Goal: Obtain resource: Download file/media

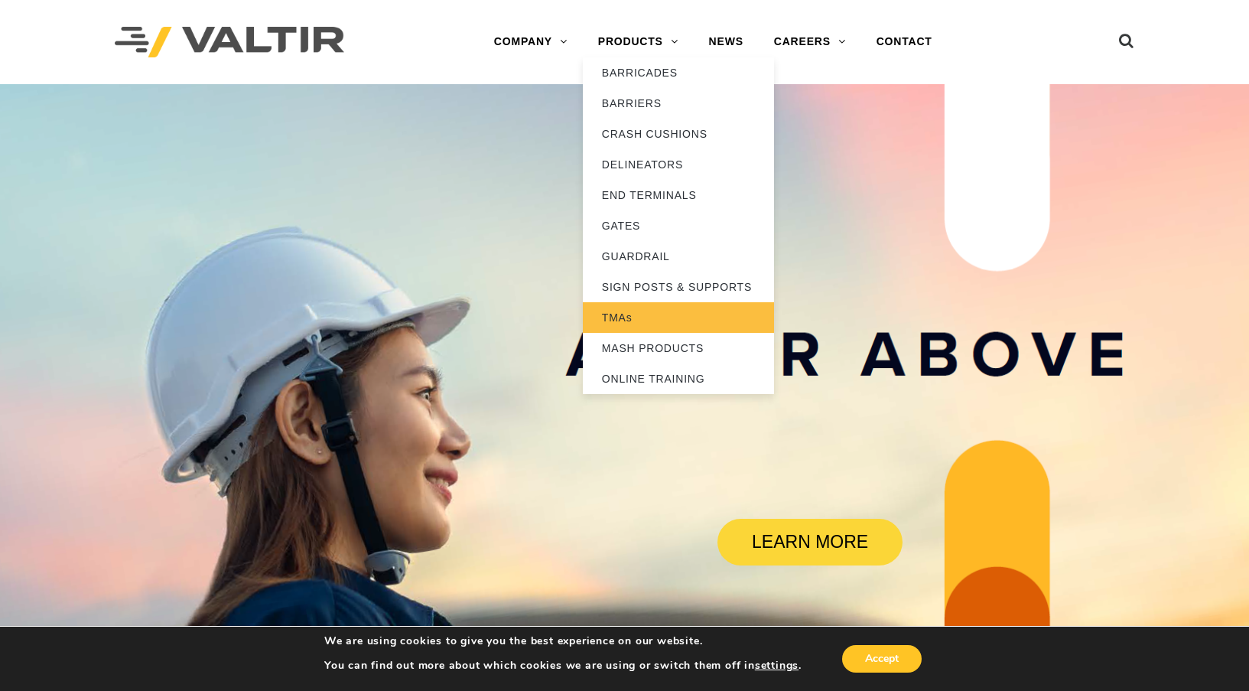
click at [633, 316] on link "TMAs" at bounding box center [678, 317] width 191 height 31
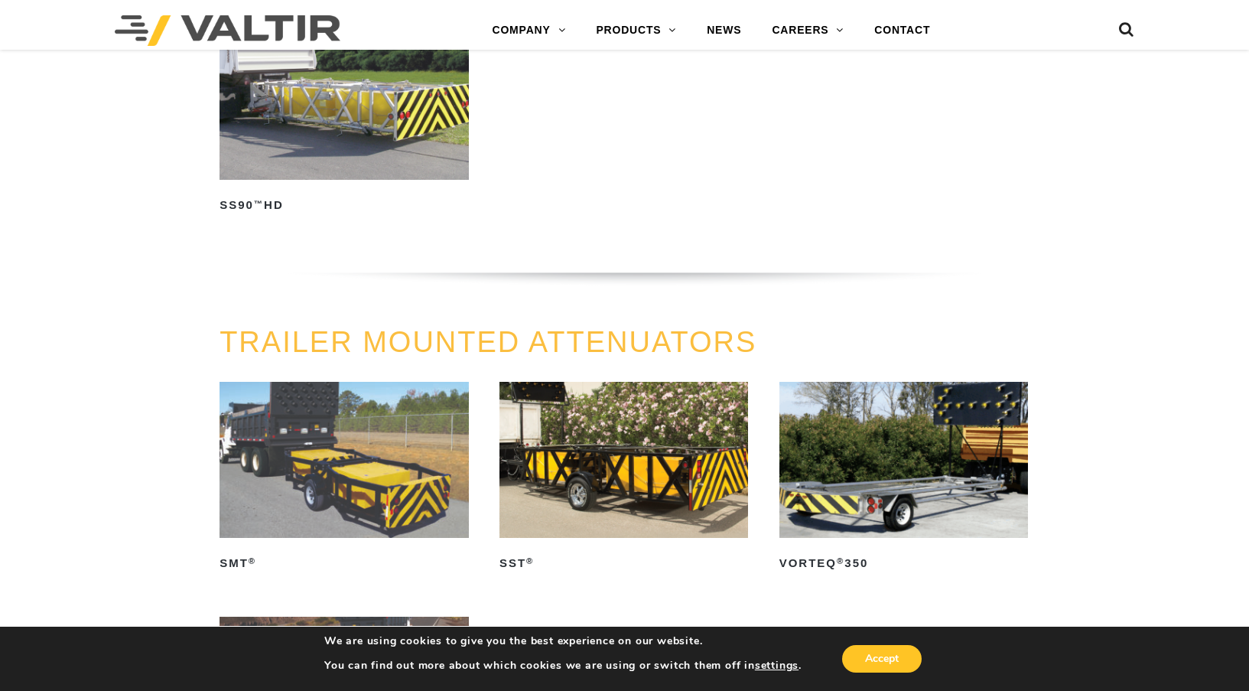
scroll to position [1377, 0]
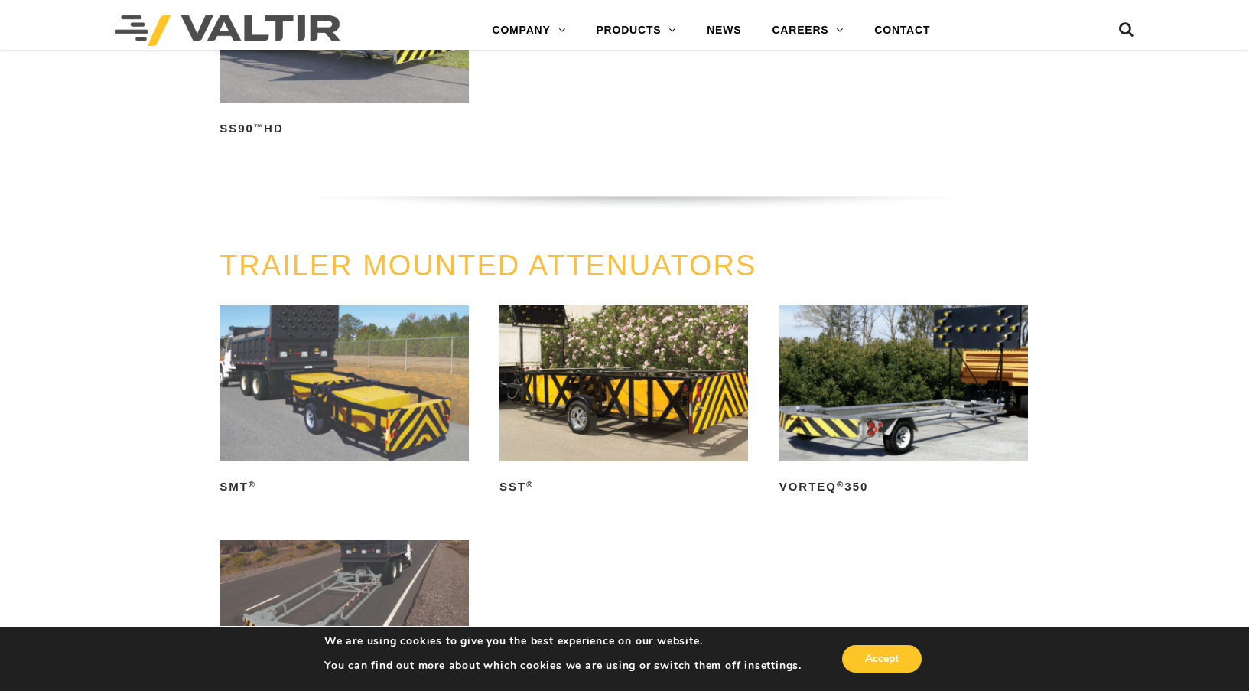
click at [621, 396] on img at bounding box center [623, 382] width 249 height 155
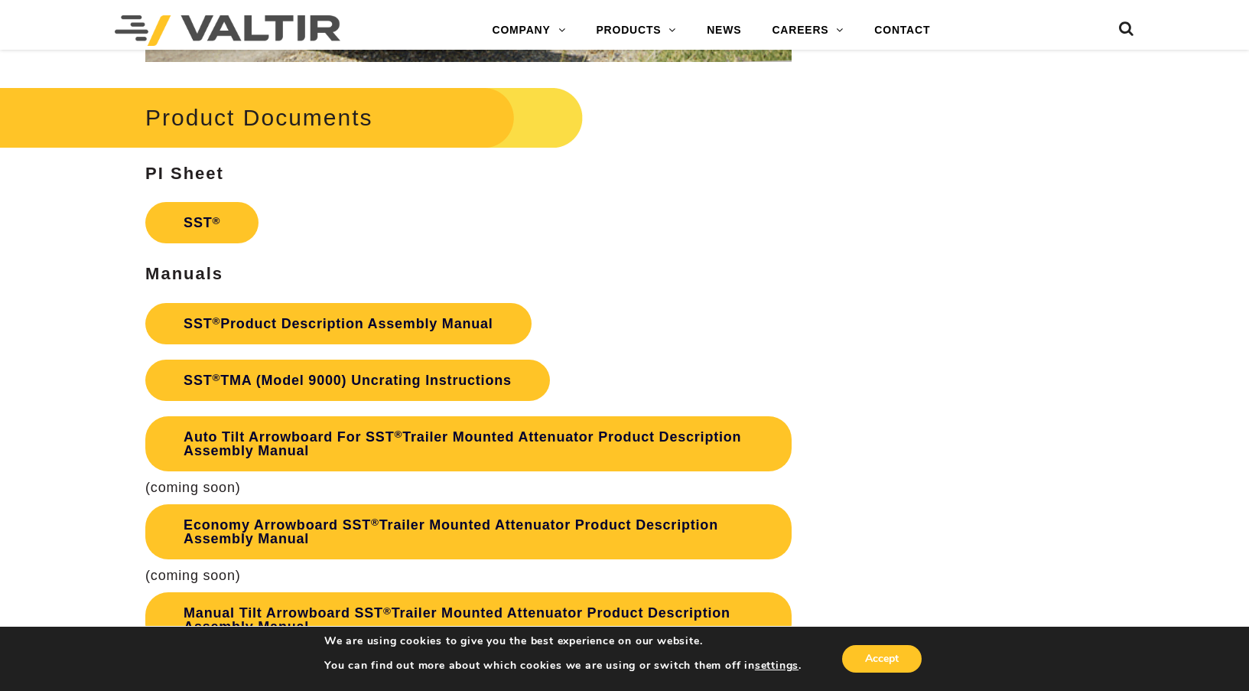
scroll to position [2906, 0]
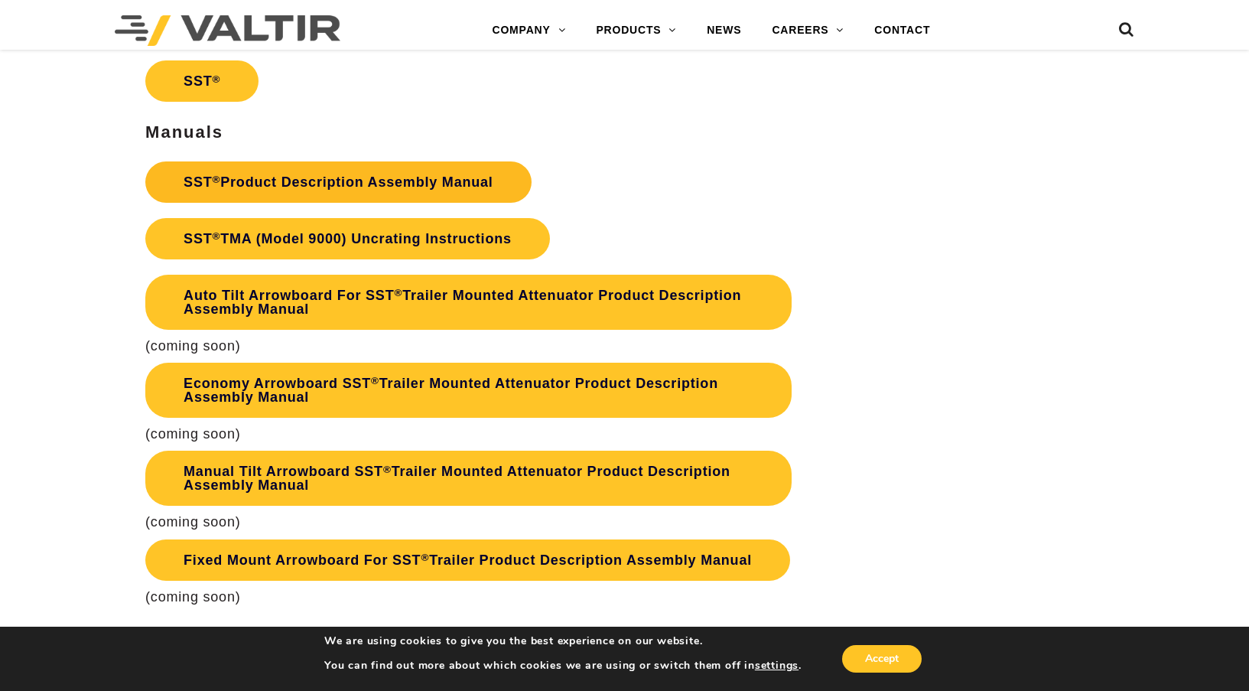
click at [441, 179] on link "SST ® Product Description Assembly Manual" at bounding box center [338, 181] width 386 height 41
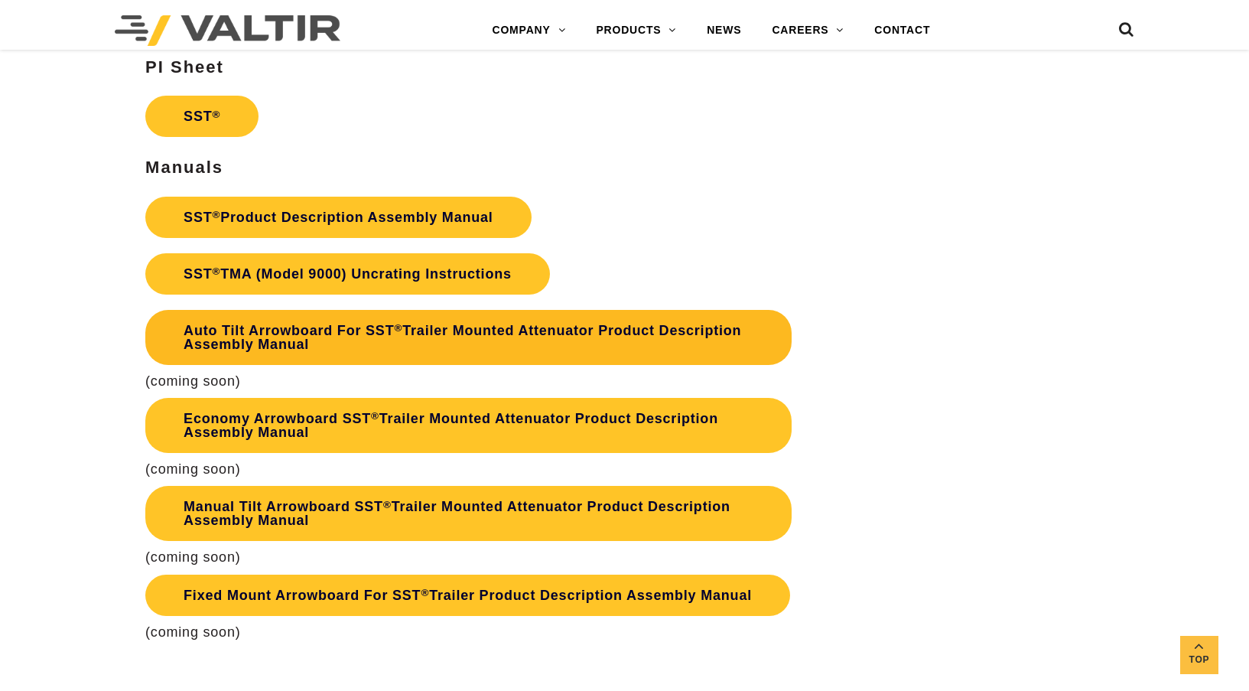
scroll to position [2906, 0]
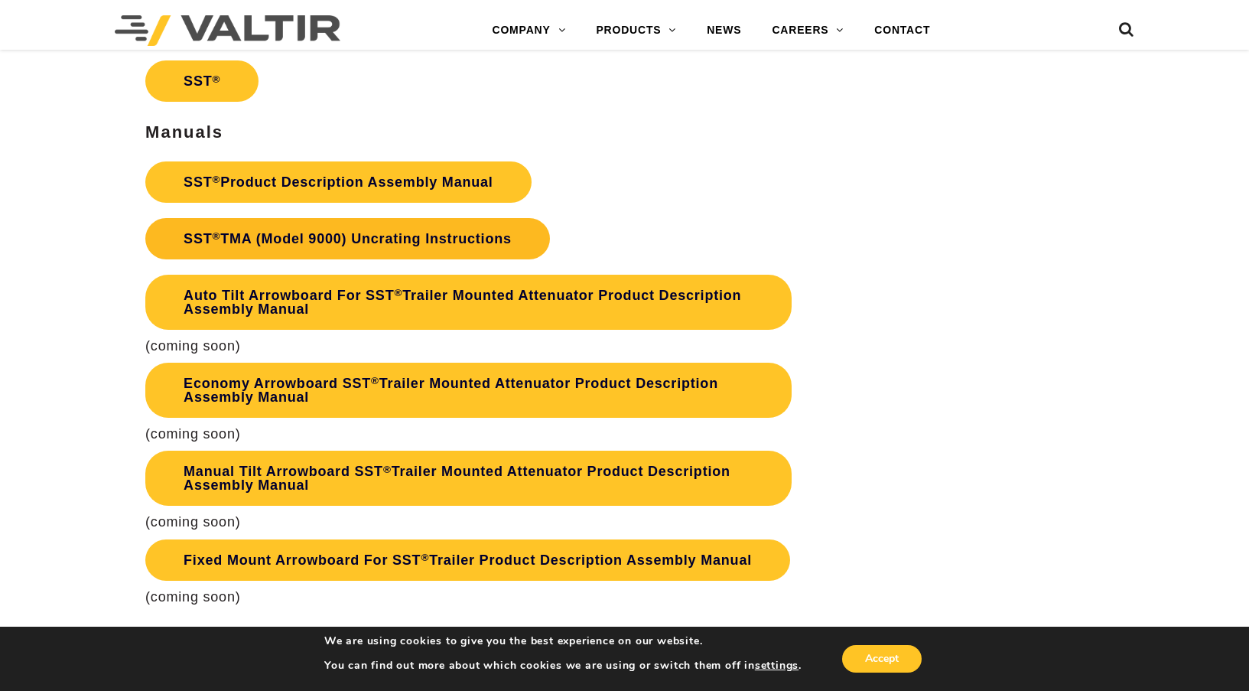
click at [404, 233] on link "SST ® TMA (Model 9000) Uncrating Instructions" at bounding box center [347, 238] width 405 height 41
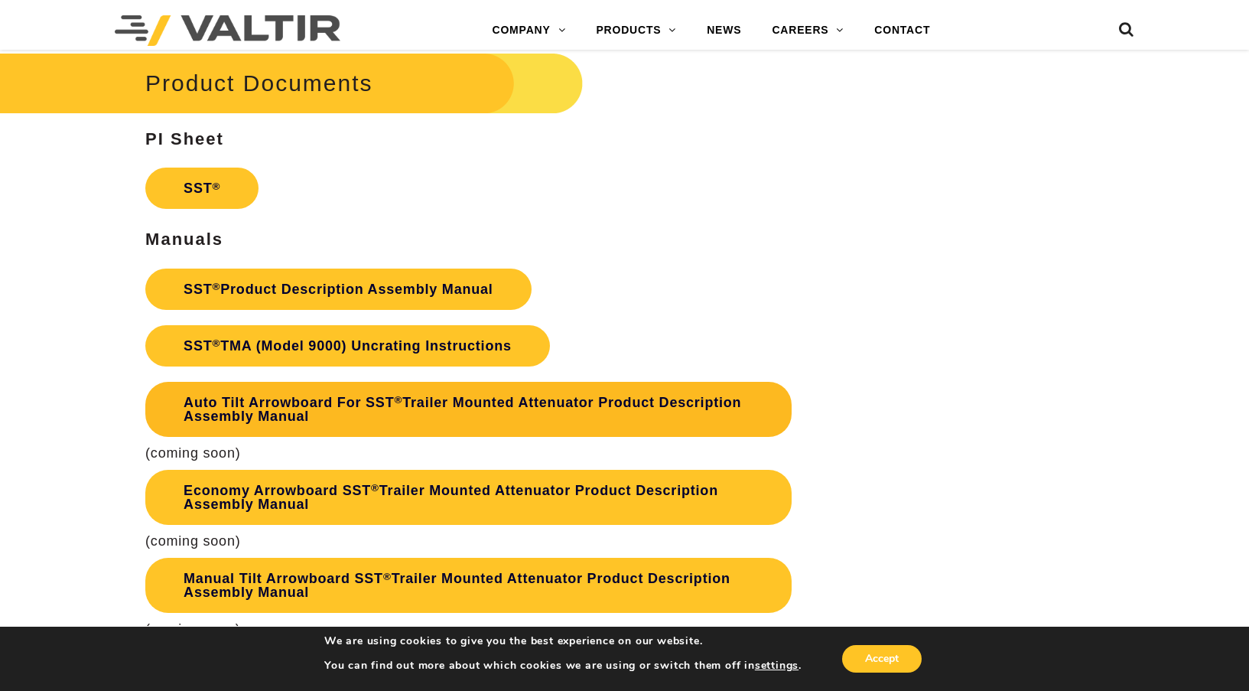
scroll to position [2753, 0]
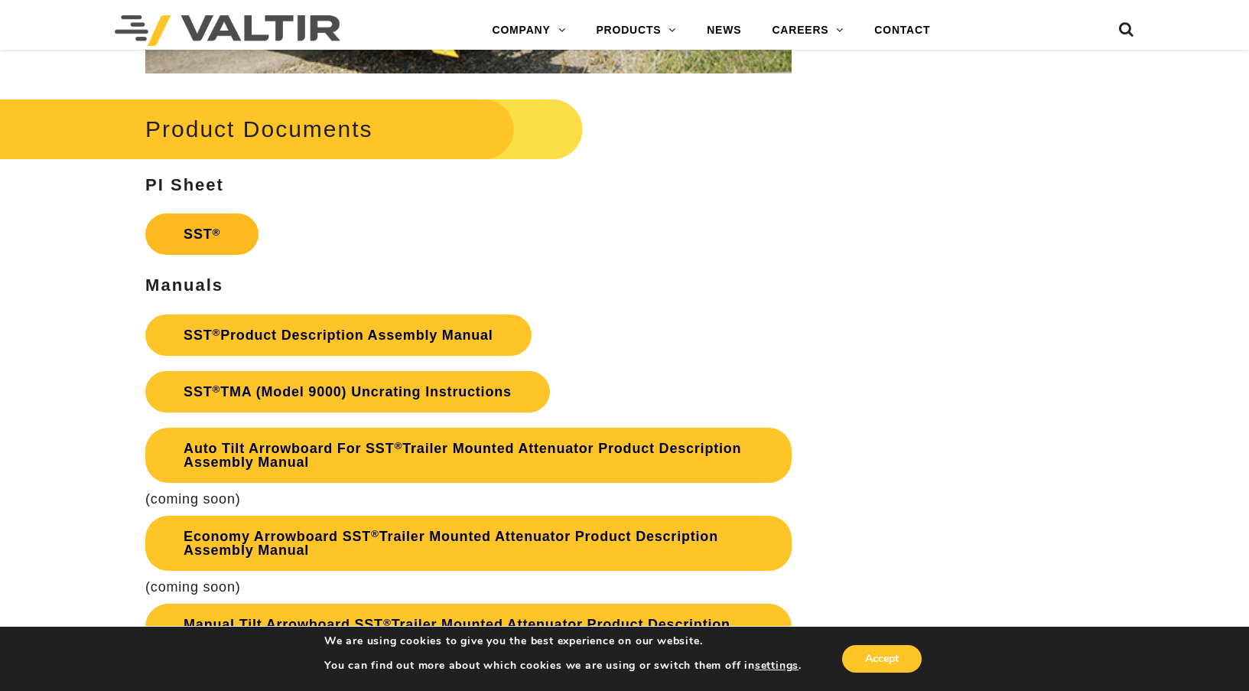
click at [222, 242] on link "SST ®" at bounding box center [201, 233] width 113 height 41
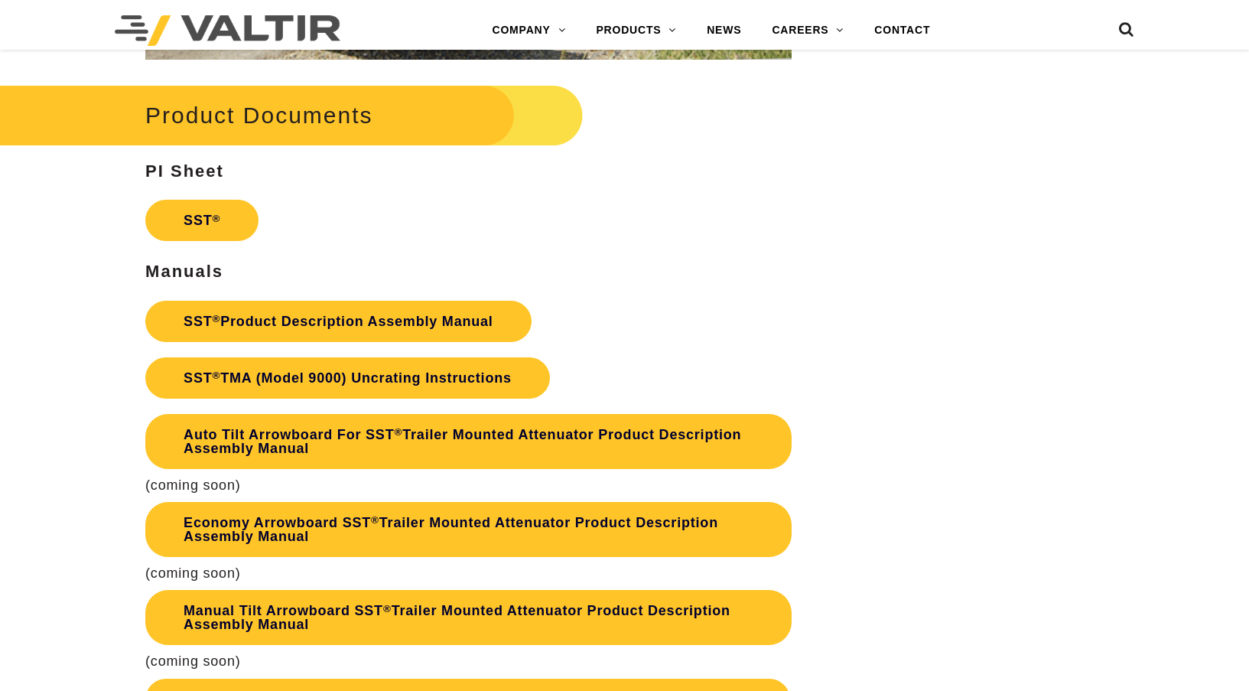
scroll to position [2753, 0]
